Goal: Task Accomplishment & Management: Use online tool/utility

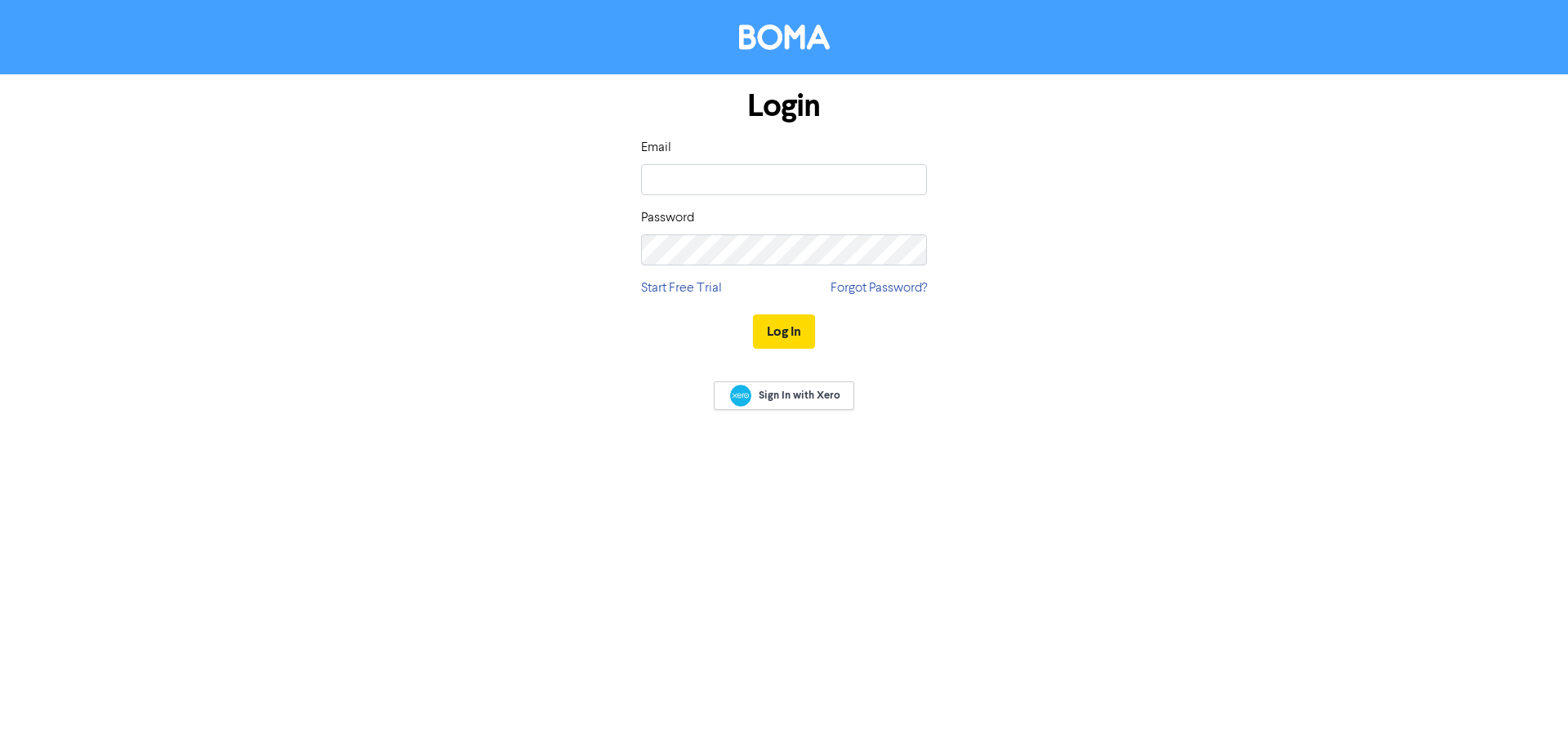
type input "[EMAIL_ADDRESS][DOMAIN_NAME]"
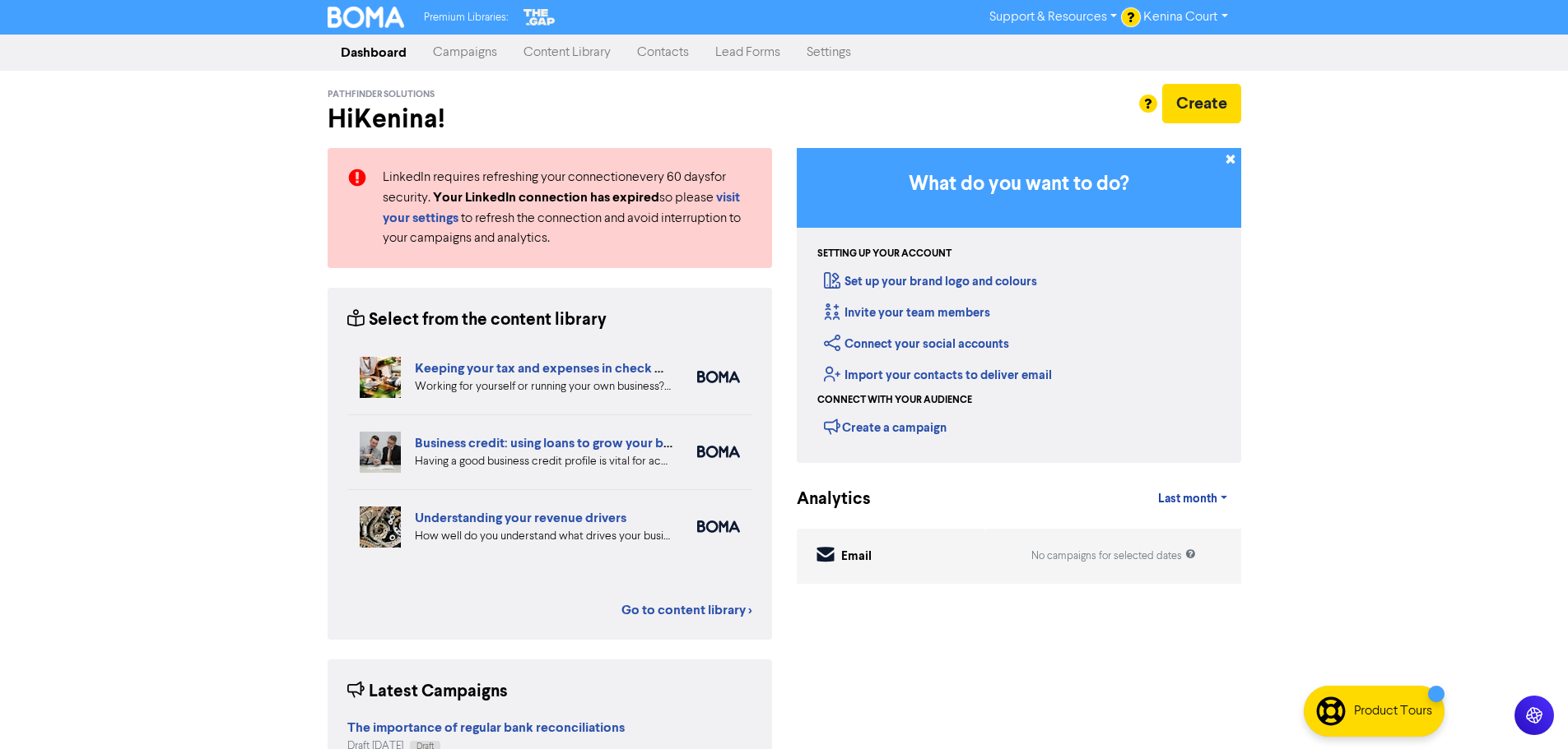
click at [551, 54] on link "Content Library" at bounding box center [566, 52] width 113 height 33
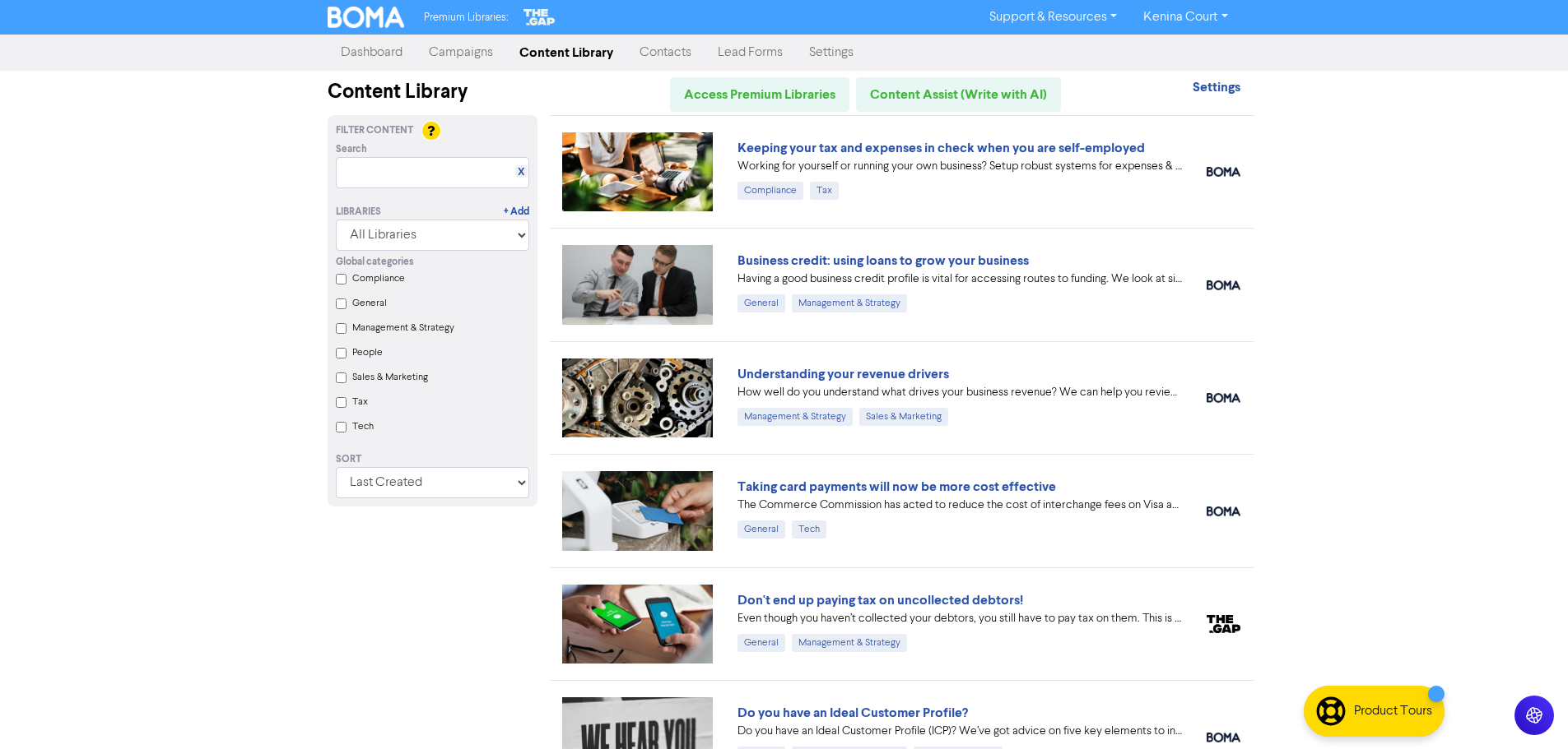
click at [453, 56] on link "Campaigns" at bounding box center [461, 52] width 91 height 33
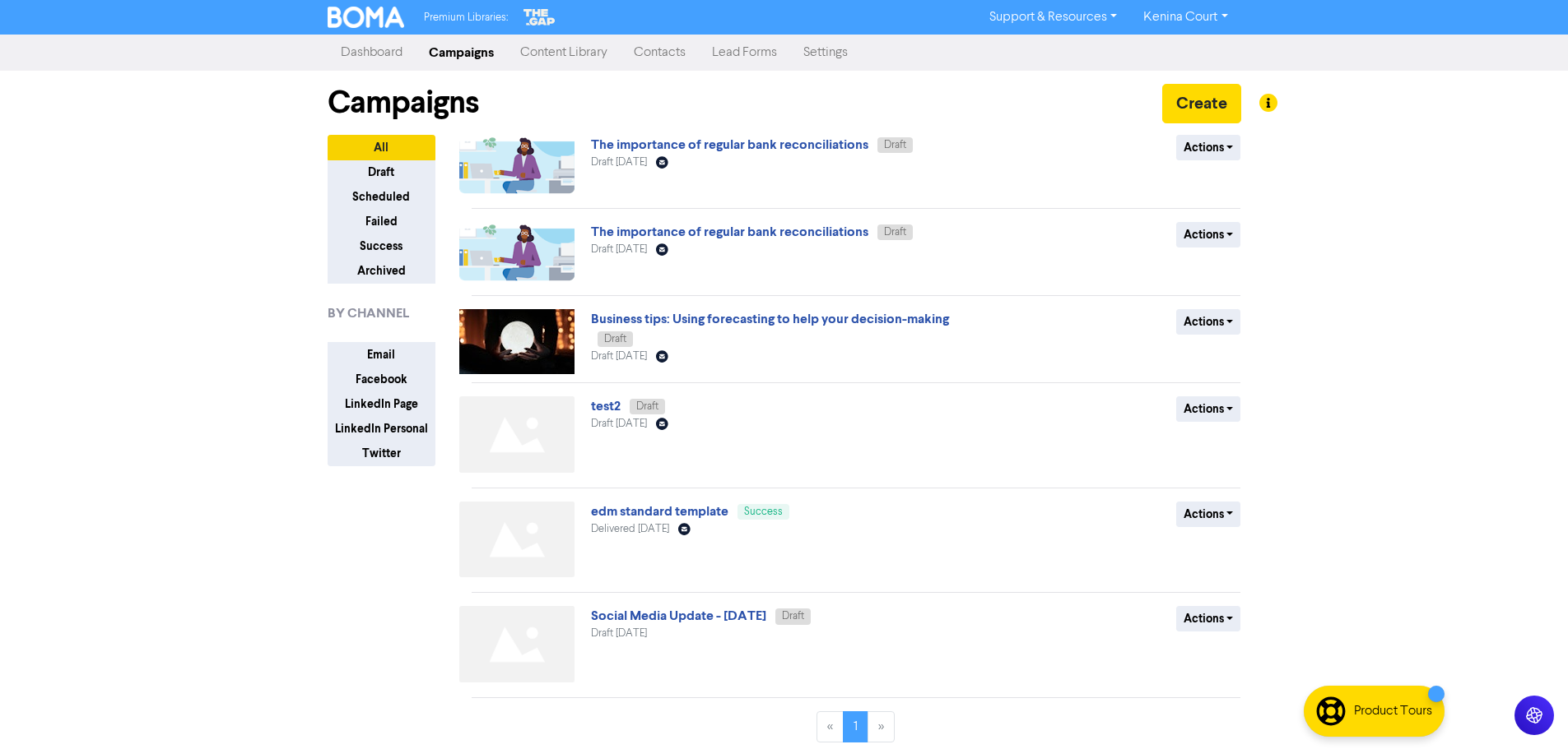
click at [529, 245] on img at bounding box center [516, 255] width 115 height 65
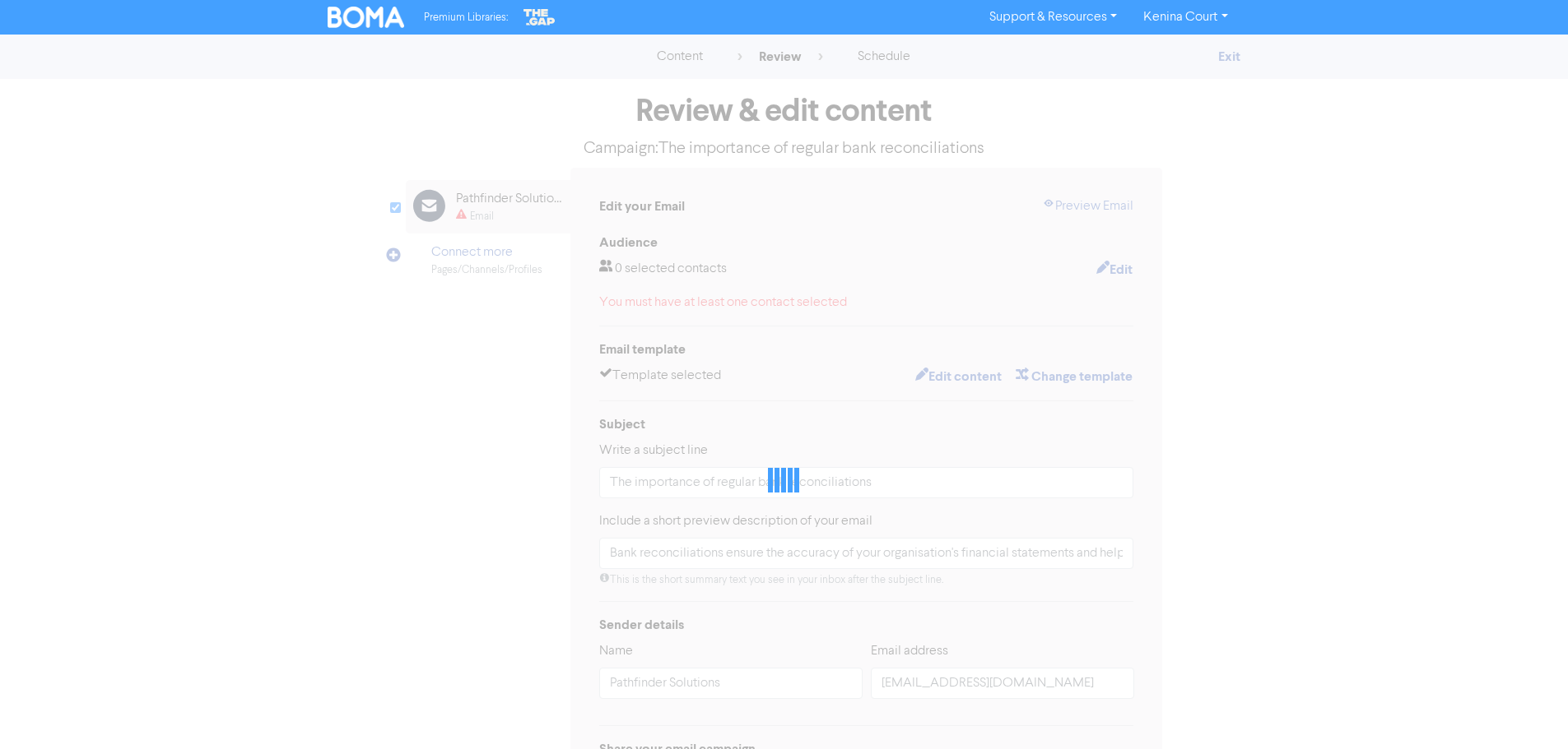
type input "Bank reconciliations ensure the accuracy of your organisation's financial state…"
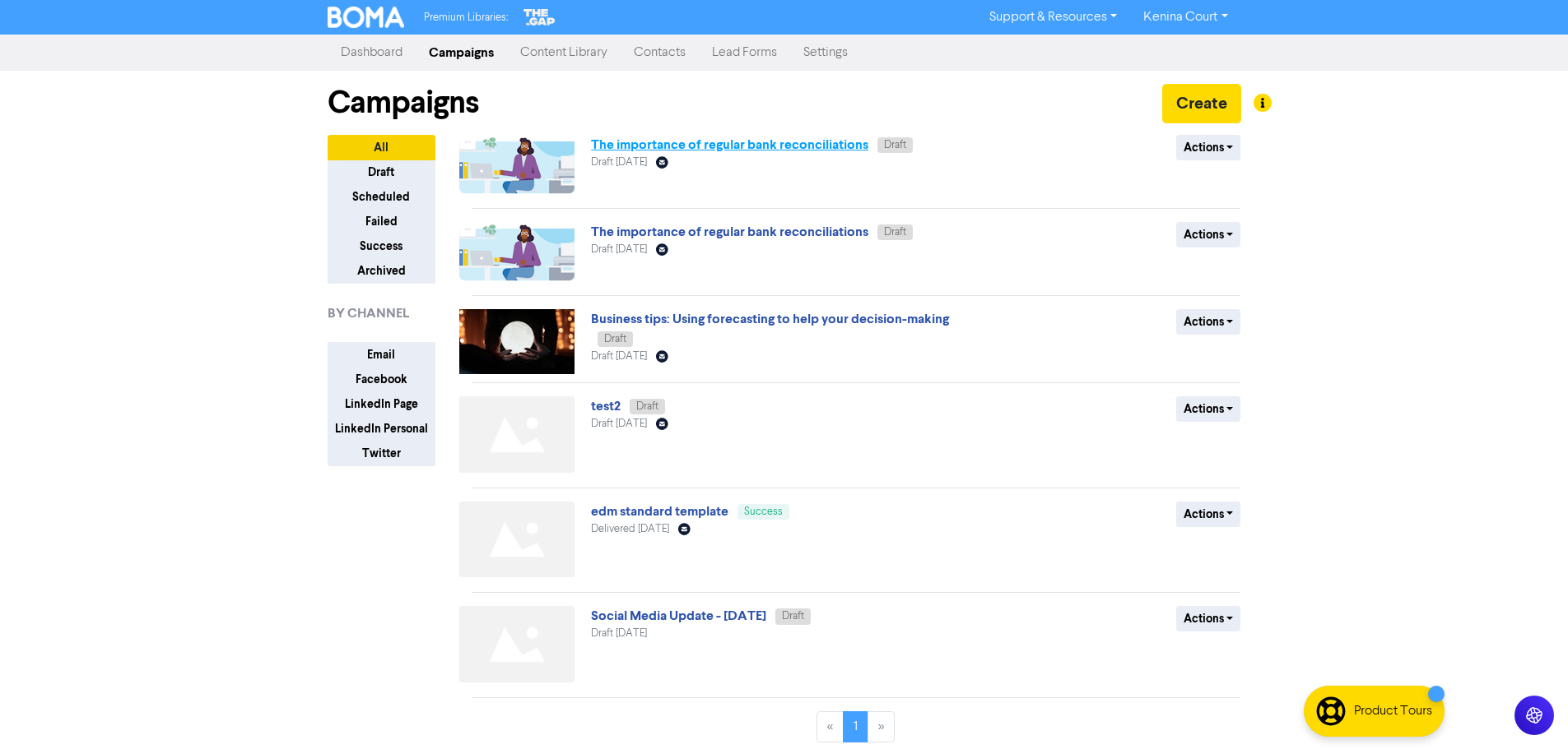
click at [663, 146] on link "The importance of regular bank reconciliations" at bounding box center [729, 144] width 277 height 16
